Goal: Find contact information: Find contact information

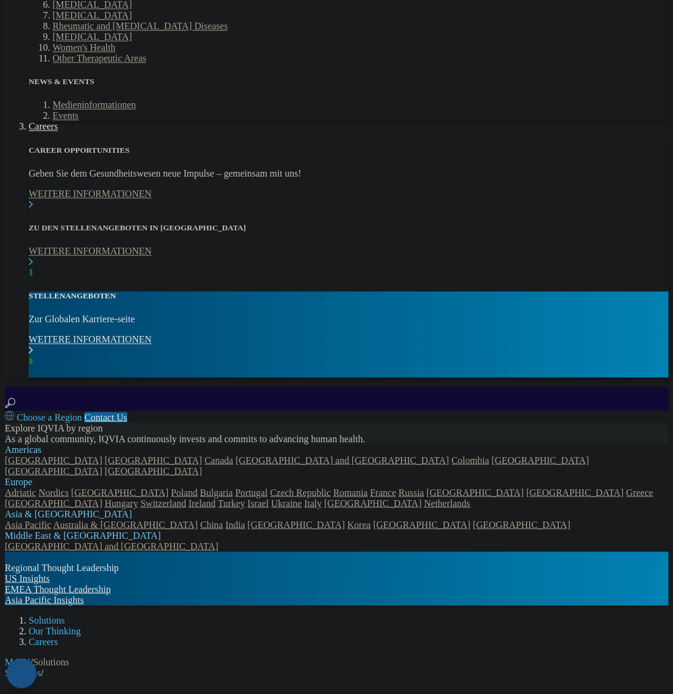
scroll to position [597, 0]
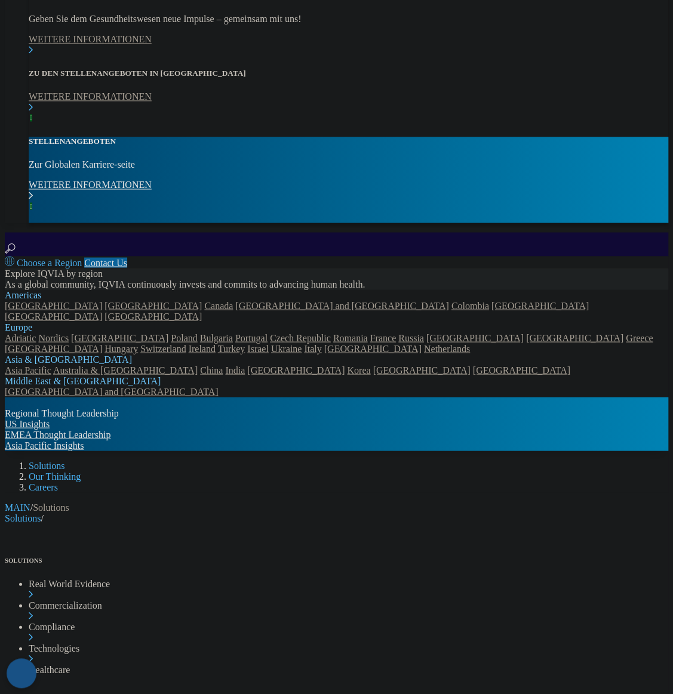
scroll to position [829, 0]
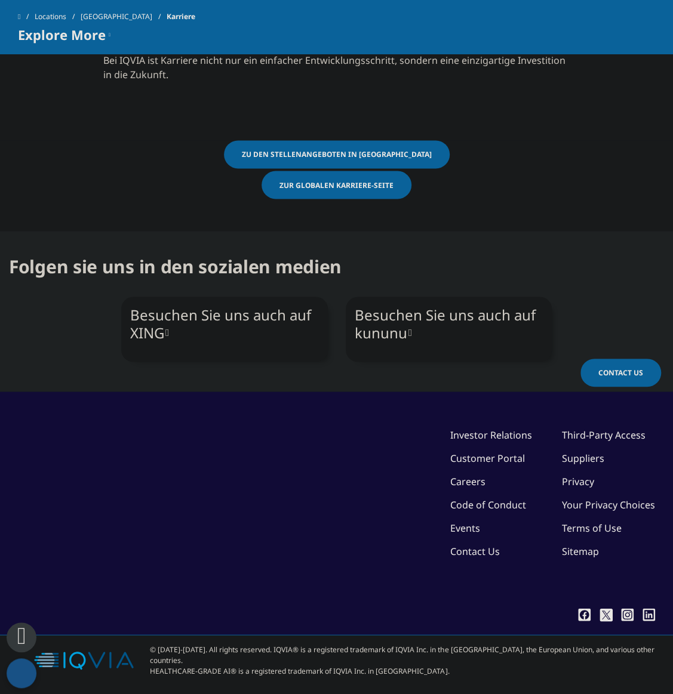
click at [121, 22] on link "[GEOGRAPHIC_DATA]" at bounding box center [124, 16] width 86 height 21
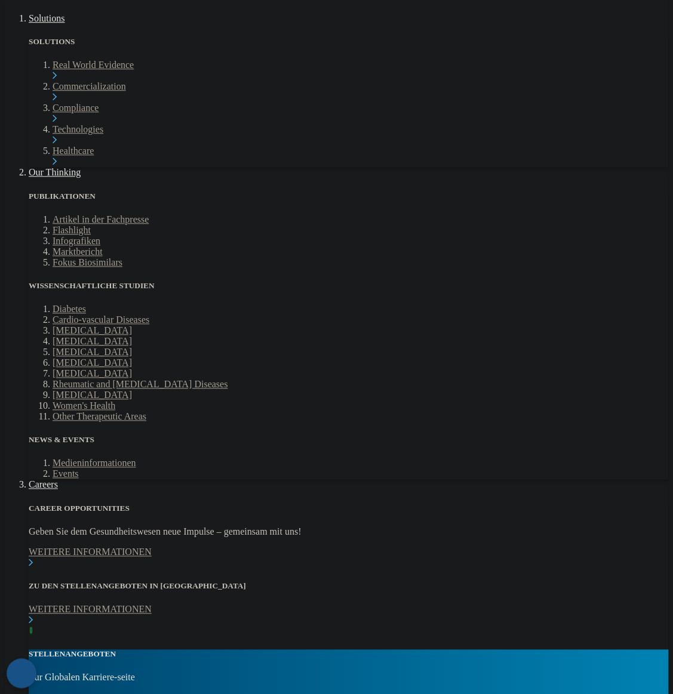
scroll to position [358, 0]
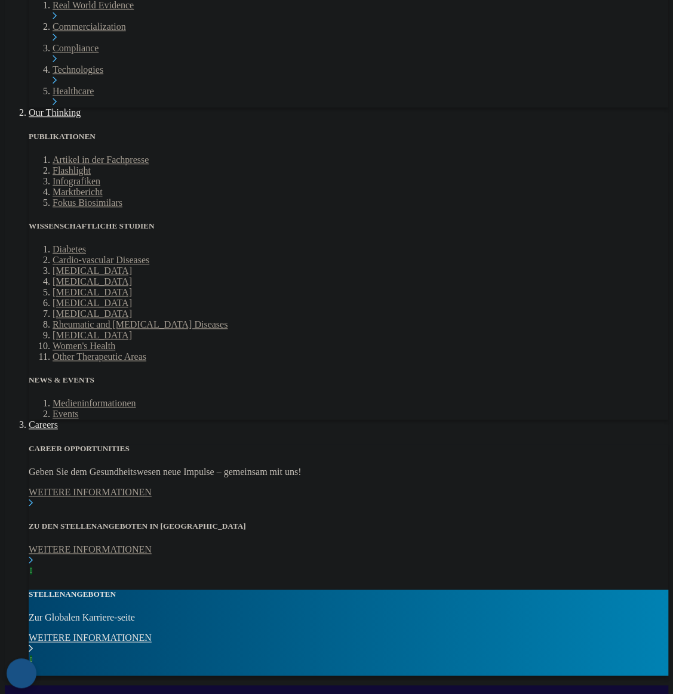
drag, startPoint x: 103, startPoint y: 410, endPoint x: 260, endPoint y: 402, distance: 157.8
drag, startPoint x: 104, startPoint y: 436, endPoint x: 221, endPoint y: 436, distance: 117.6
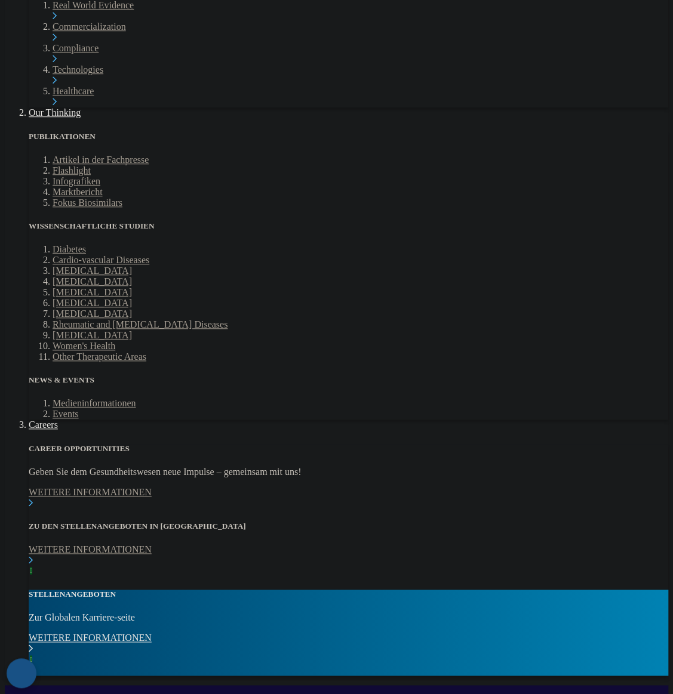
copy span "Unterschweinstiege 2-14"
drag, startPoint x: 105, startPoint y: 448, endPoint x: 214, endPoint y: 455, distance: 109.5
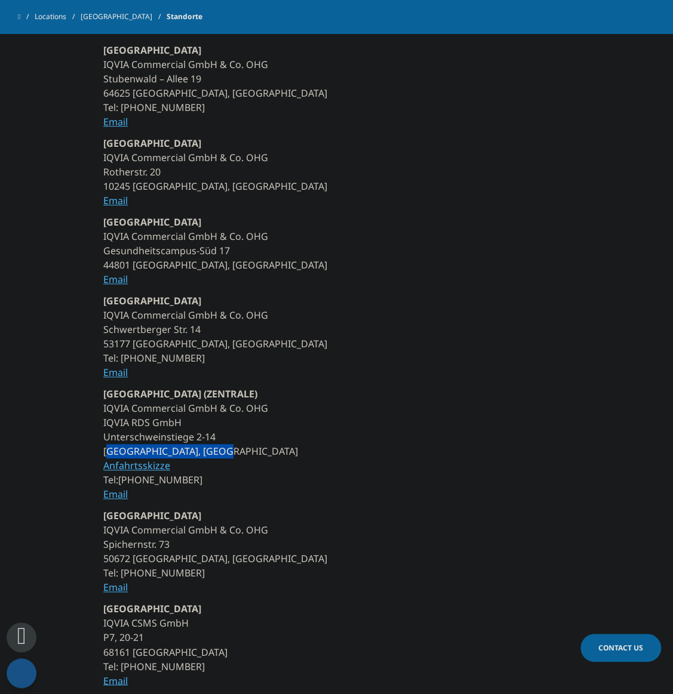
copy span "60549 Frankfurt am Main"
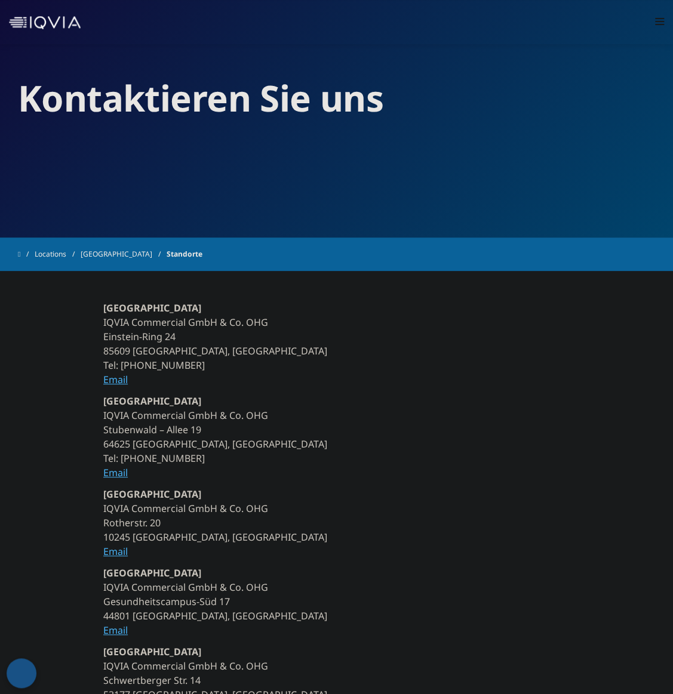
scroll to position [60, 0]
